Goal: Navigation & Orientation: Find specific page/section

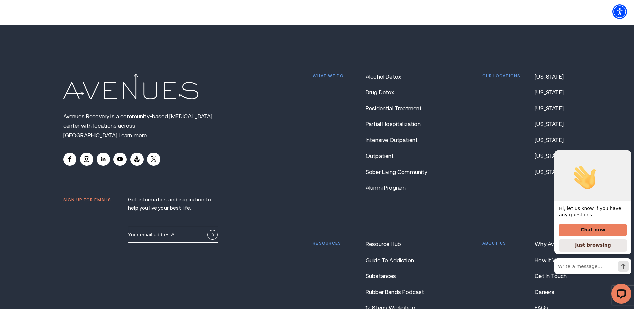
scroll to position [5869, 0]
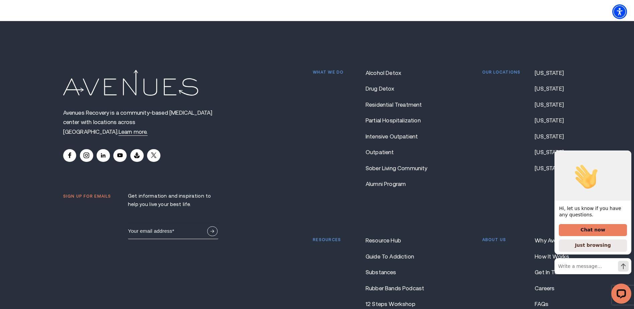
click at [628, 149] on icon "Hide greeting" at bounding box center [628, 145] width 8 height 8
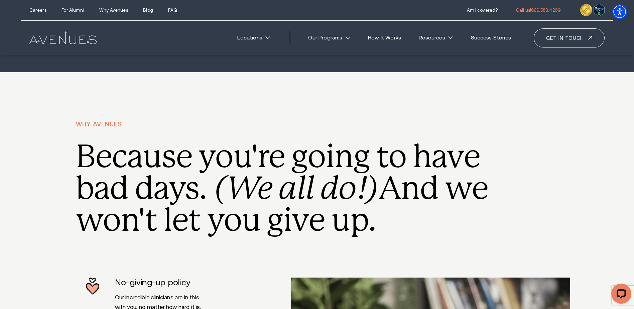
scroll to position [2358, 0]
